Goal: Navigation & Orientation: Find specific page/section

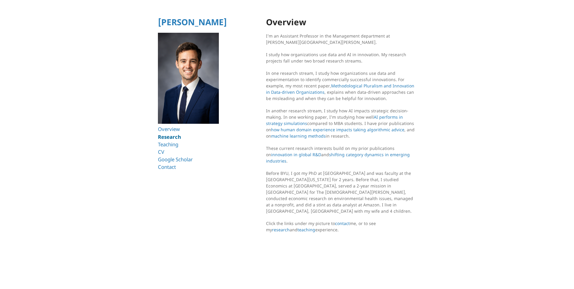
click at [173, 135] on link "Research" at bounding box center [169, 136] width 23 height 7
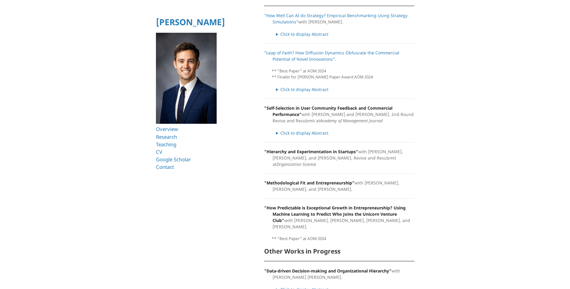
scroll to position [377, 0]
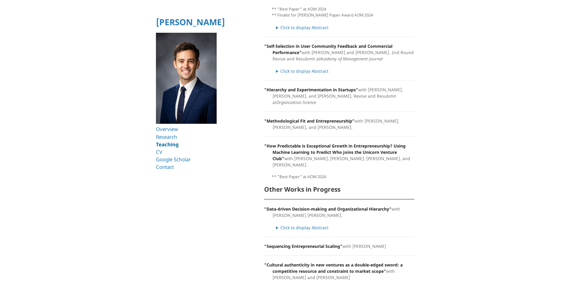
click at [170, 147] on link "Teaching" at bounding box center [167, 144] width 23 height 7
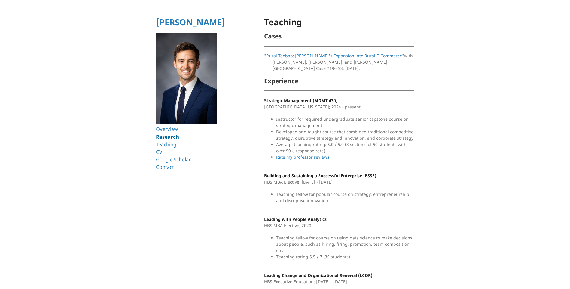
click at [170, 138] on link "Research" at bounding box center [167, 136] width 23 height 7
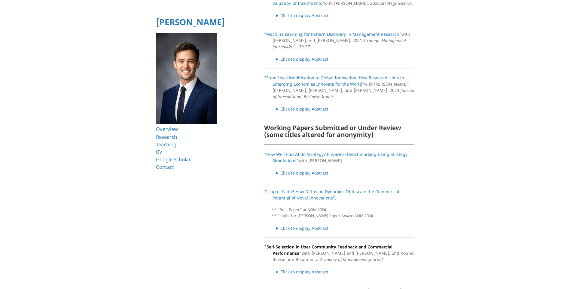
scroll to position [377, 0]
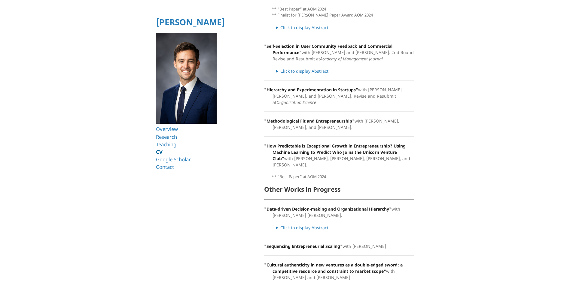
click at [162, 154] on link "CV" at bounding box center [159, 151] width 7 height 7
click at [188, 162] on link "Google Scholar" at bounding box center [174, 159] width 37 height 7
click at [164, 168] on link "Contact" at bounding box center [166, 166] width 20 height 7
